Goal: Task Accomplishment & Management: Manage account settings

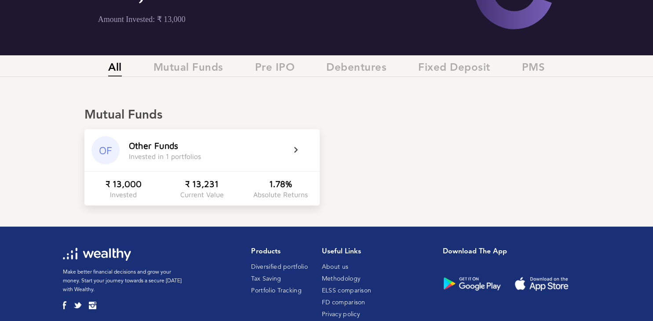
scroll to position [128, 0]
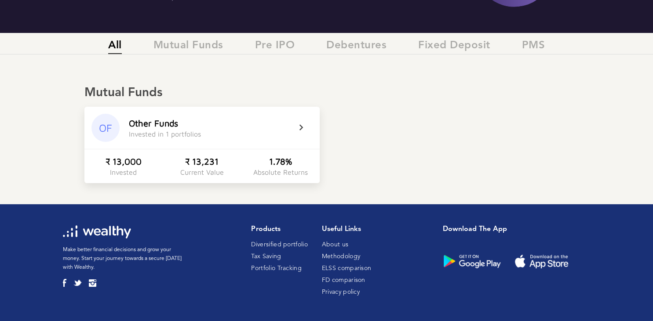
click at [255, 168] on div "Absolute Returns" at bounding box center [280, 172] width 55 height 8
click at [304, 128] on icon at bounding box center [307, 128] width 22 height 11
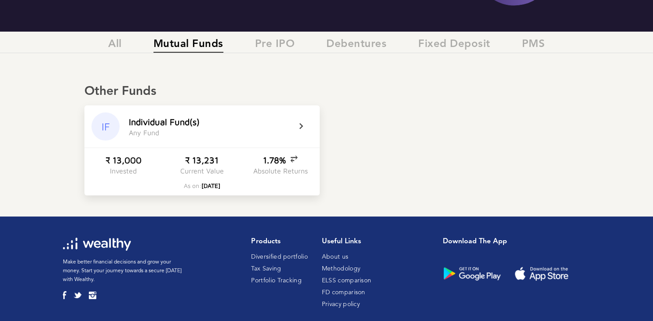
click at [299, 126] on icon at bounding box center [307, 126] width 22 height 11
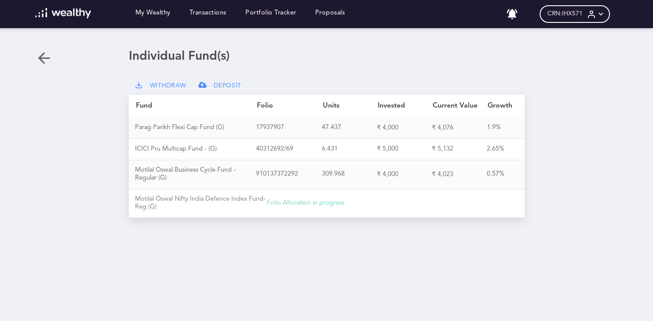
click at [293, 203] on div "Folio Allocation in progress" at bounding box center [392, 204] width 251 height 8
click at [53, 54] on div "Loading dashboard My Wealthy Transactions Portfolio Tracker Proposals No notifi…" at bounding box center [326, 160] width 653 height 321
click at [38, 58] on icon at bounding box center [44, 58] width 18 height 18
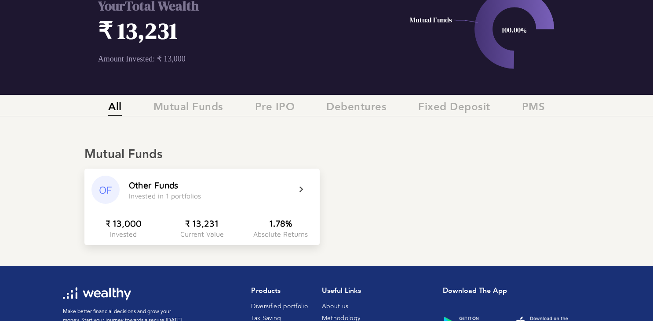
scroll to position [93, 0]
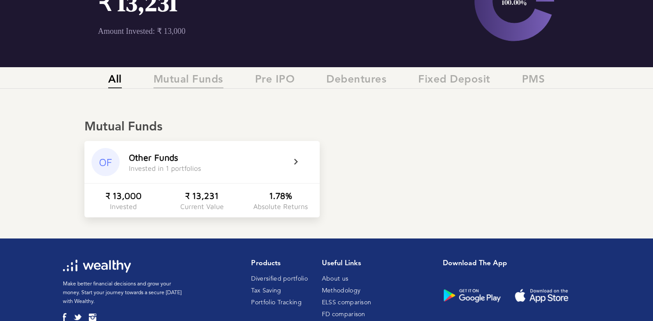
click at [194, 84] on span "Mutual Funds" at bounding box center [188, 81] width 70 height 15
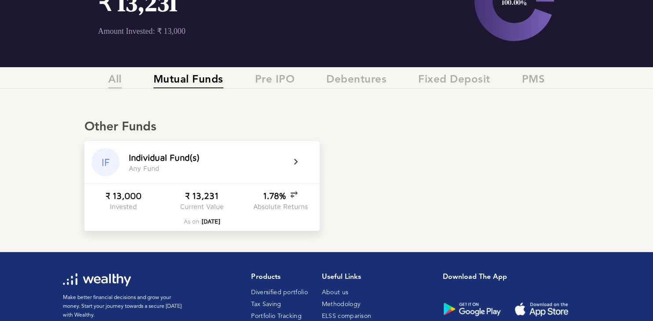
click at [117, 80] on span "All" at bounding box center [115, 81] width 14 height 15
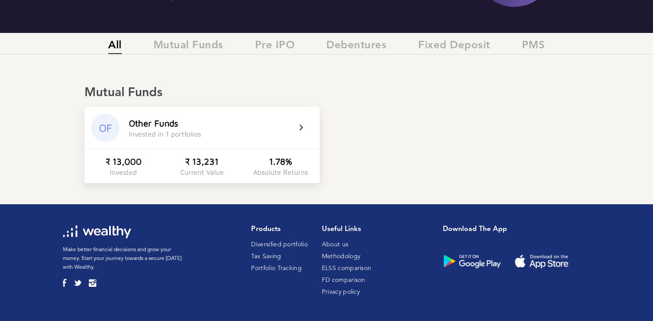
scroll to position [0, 0]
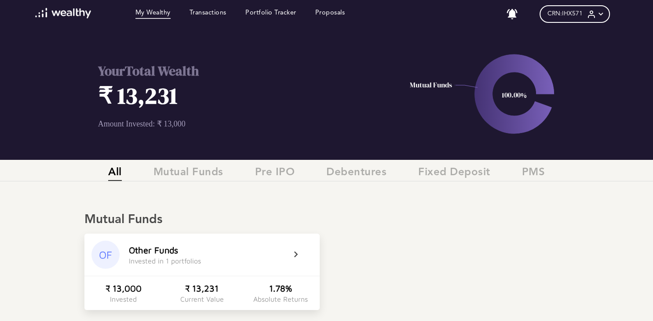
click at [601, 14] on icon at bounding box center [600, 14] width 9 height 9
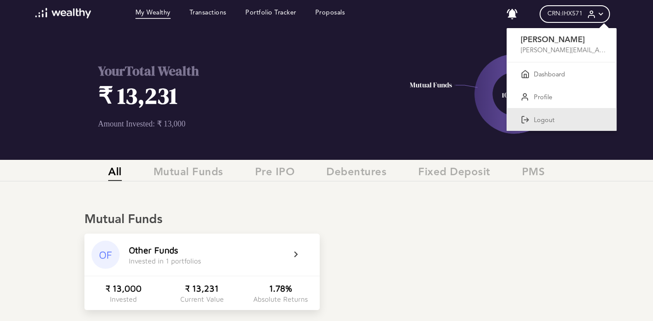
click at [536, 119] on p "Logout" at bounding box center [544, 121] width 21 height 8
